Goal: Task Accomplishment & Management: Complete application form

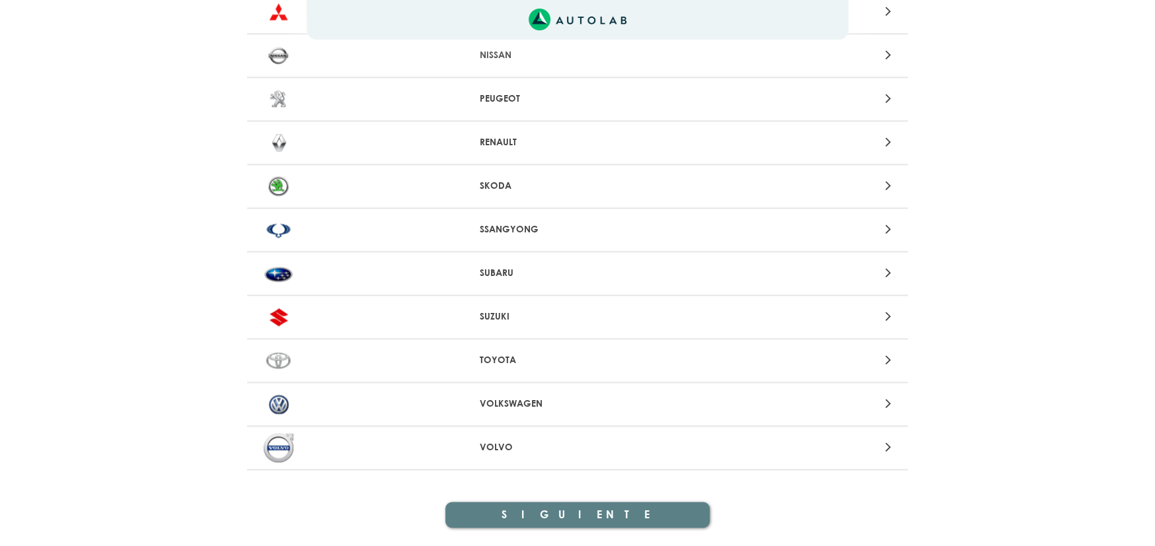
scroll to position [1276, 0]
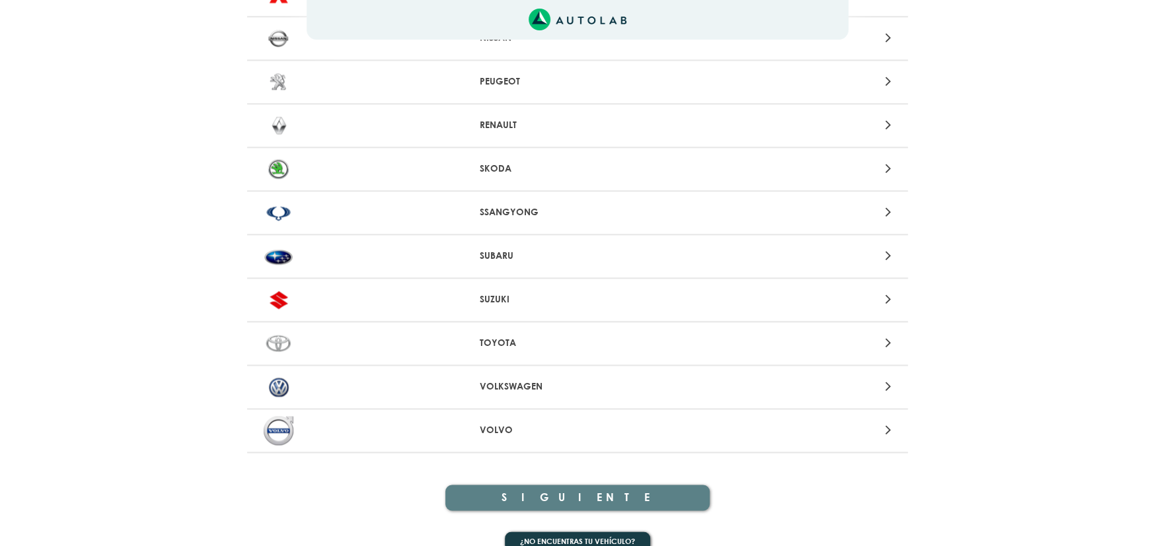
click at [502, 429] on p "VOLVO" at bounding box center [578, 430] width 196 height 14
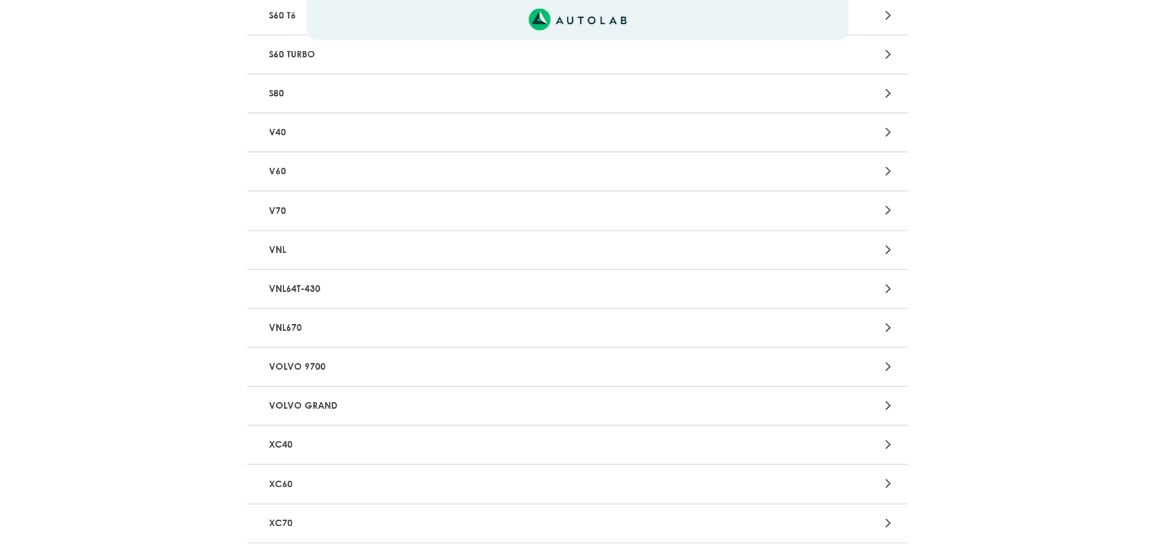
scroll to position [536, 0]
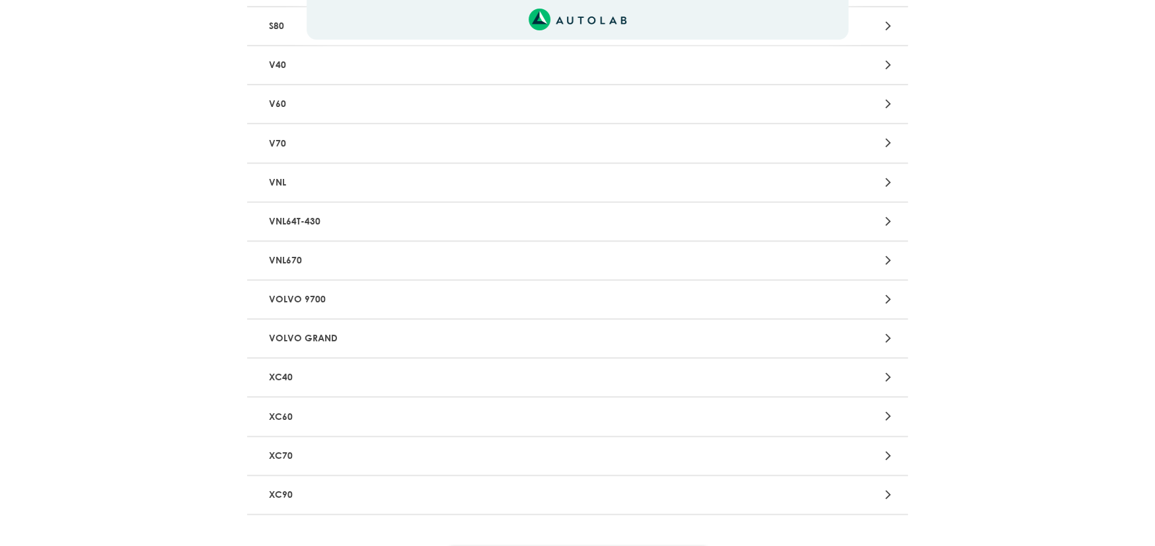
click at [299, 369] on p "XC40" at bounding box center [469, 377] width 411 height 24
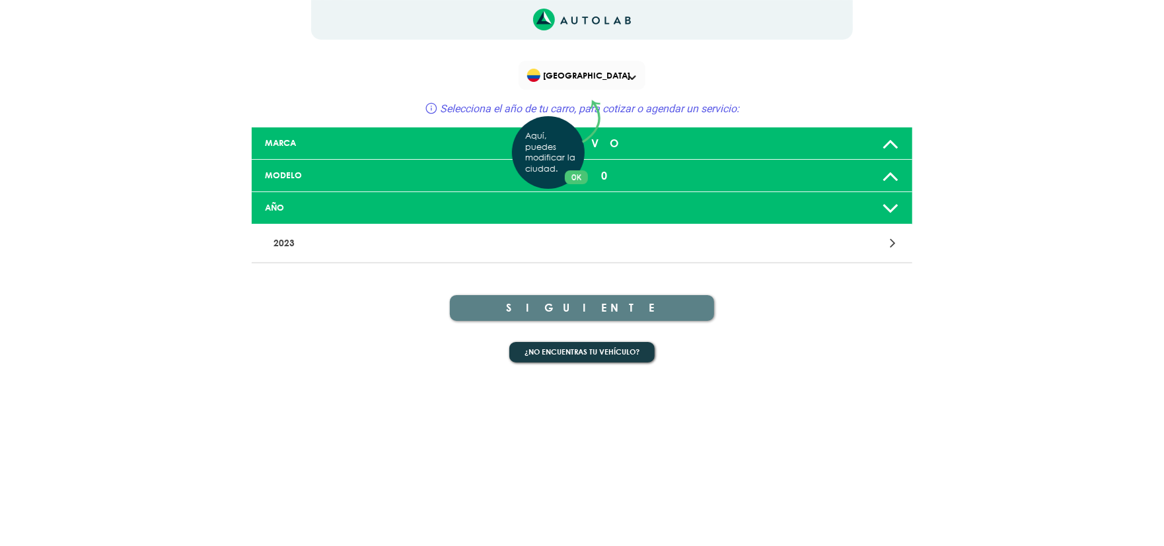
click at [437, 217] on div "Aquí, puedes modificar la ciudad. OK .aex,.bex{fill:none!important;stroke:#50c4…" at bounding box center [582, 273] width 1164 height 546
click at [885, 210] on icon at bounding box center [890, 208] width 17 height 26
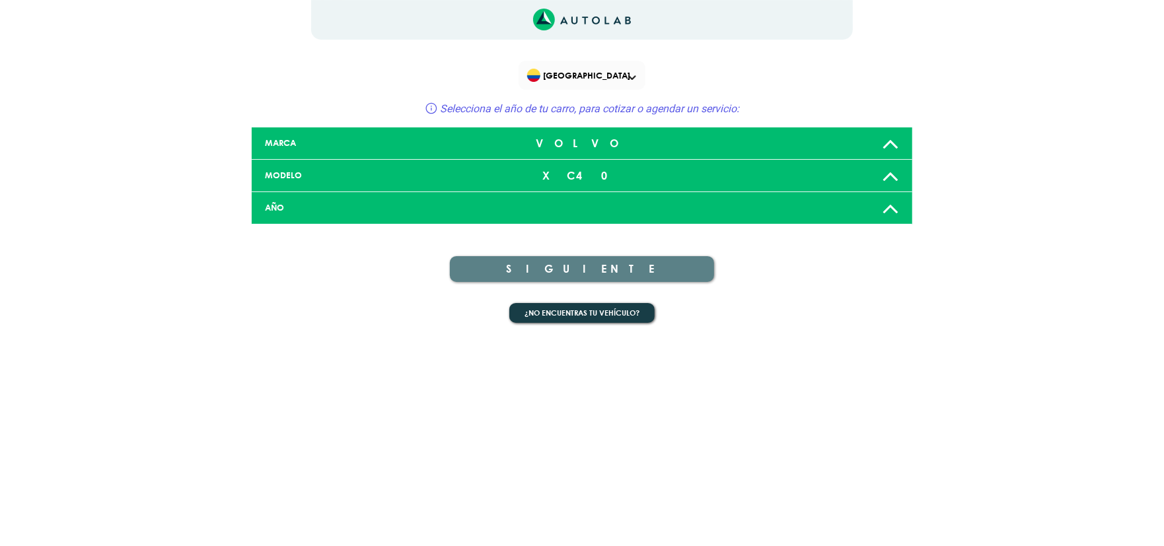
click at [885, 210] on icon at bounding box center [890, 208] width 17 height 26
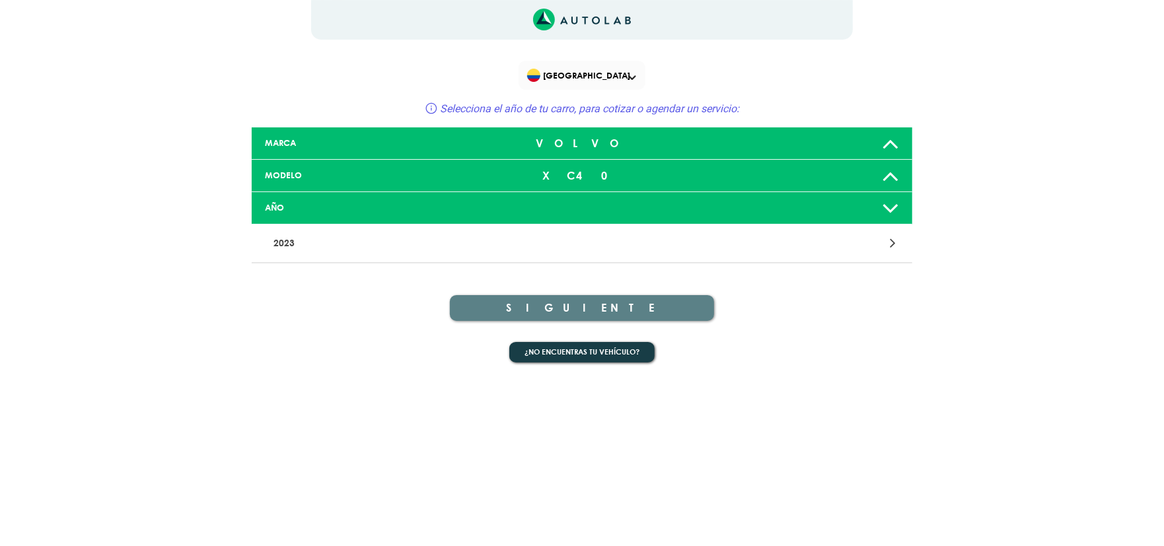
click at [893, 250] on icon at bounding box center [893, 242] width 6 height 17
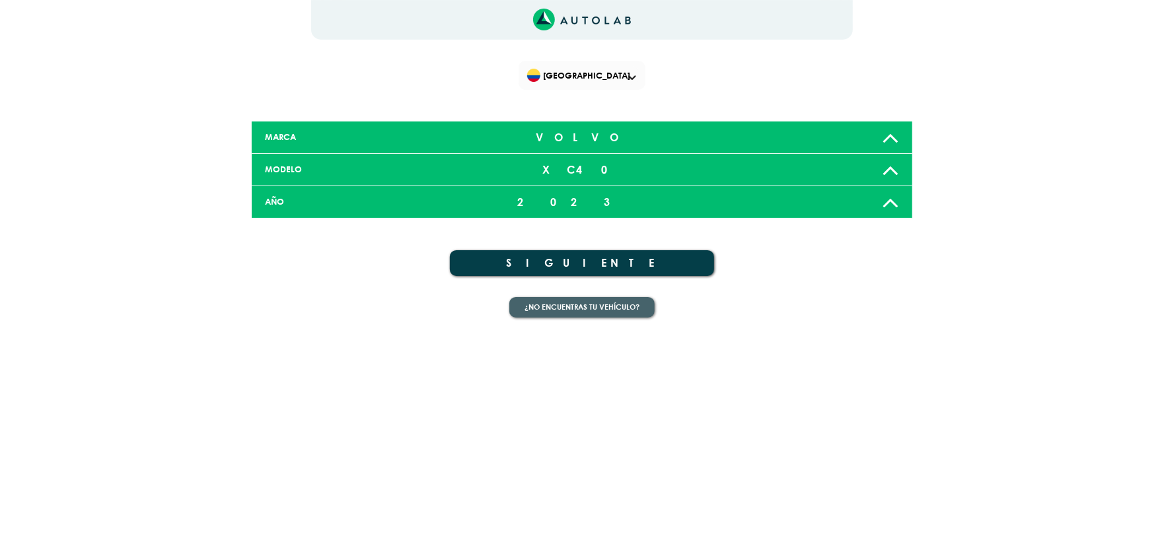
click at [593, 305] on button "¿No encuentras tu vehículo?" at bounding box center [581, 307] width 145 height 20
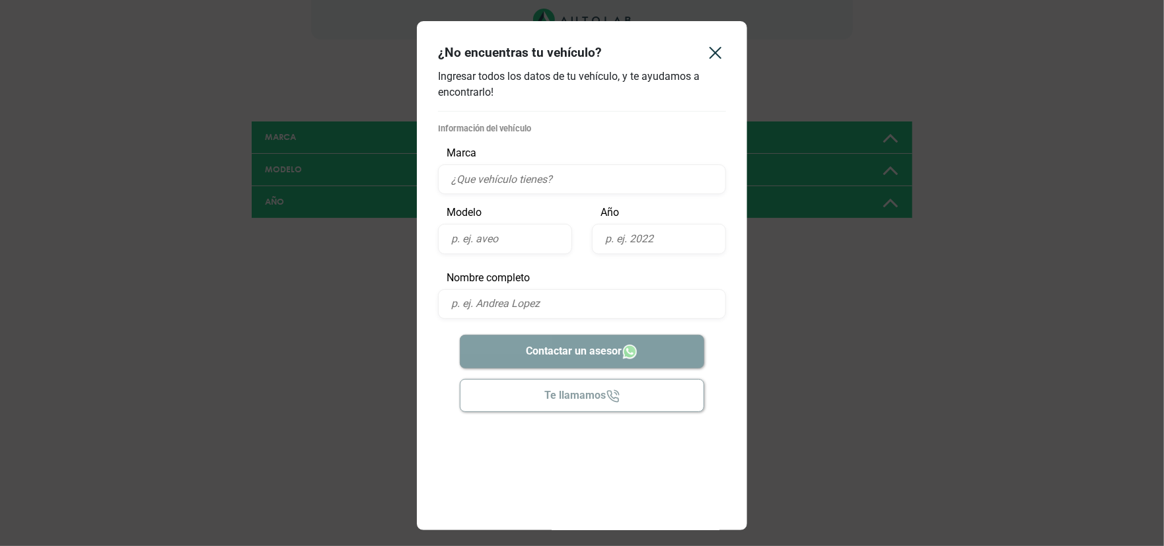
click at [528, 169] on input "text" at bounding box center [582, 179] width 288 height 30
type input "VOLVO"
click at [515, 234] on input "text" at bounding box center [505, 239] width 134 height 30
type input "XC40"
click at [631, 250] on input "text" at bounding box center [659, 239] width 134 height 30
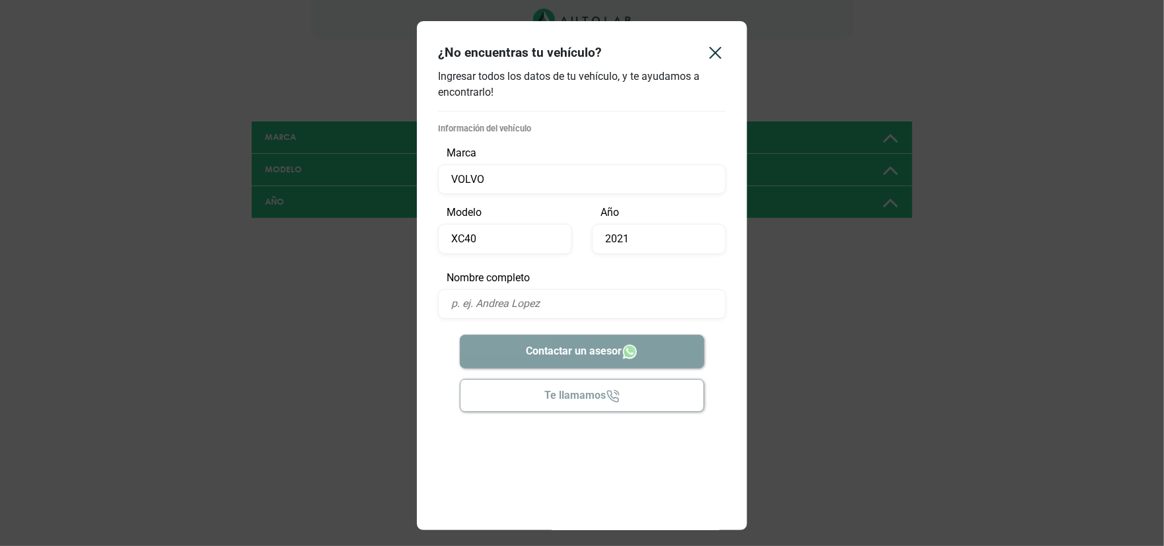
type input "2021"
click at [584, 311] on input "text" at bounding box center [582, 304] width 288 height 30
type input "[PERSON_NAME]"
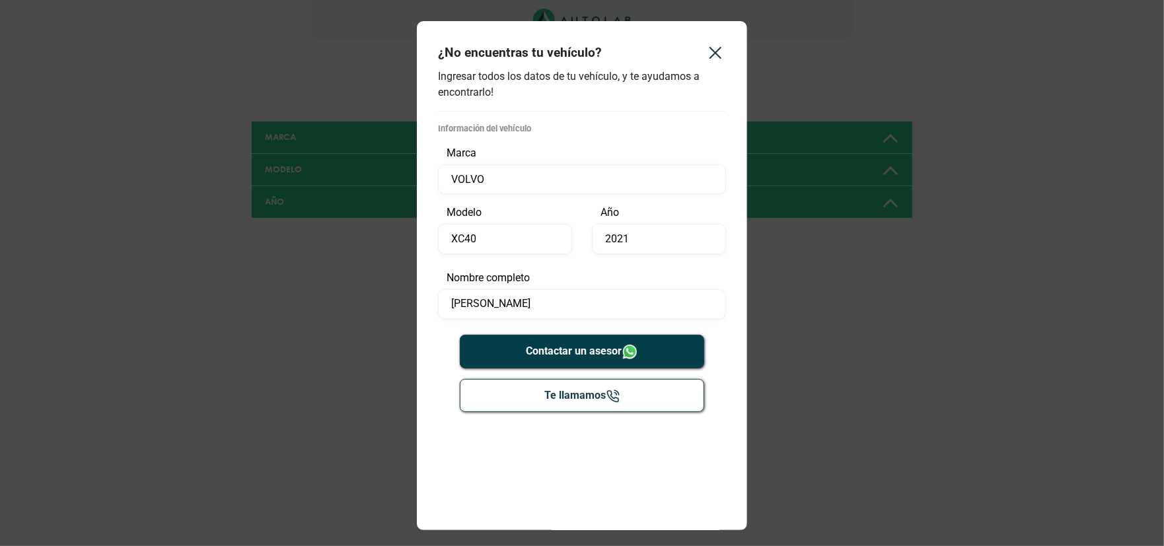
click at [590, 357] on button "Contactar un asesor" at bounding box center [582, 352] width 245 height 34
